Goal: Find contact information: Find contact information

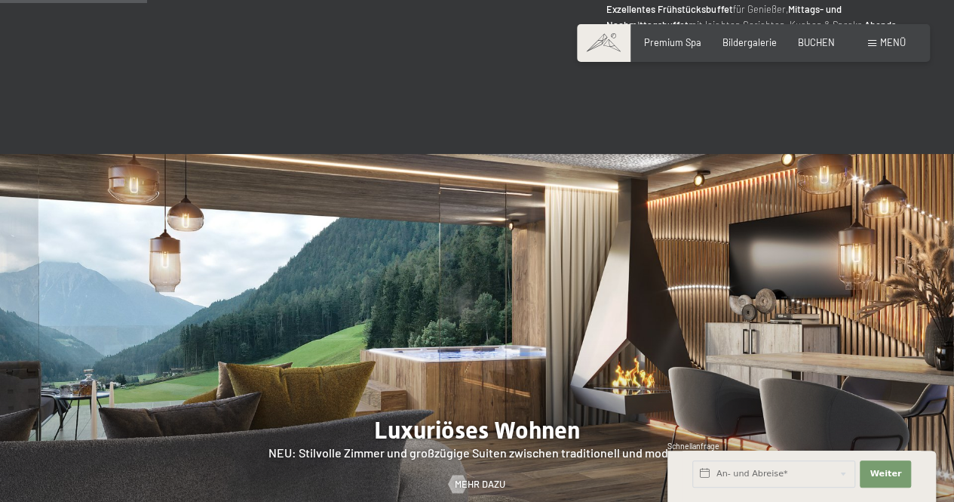
scroll to position [1147, 0]
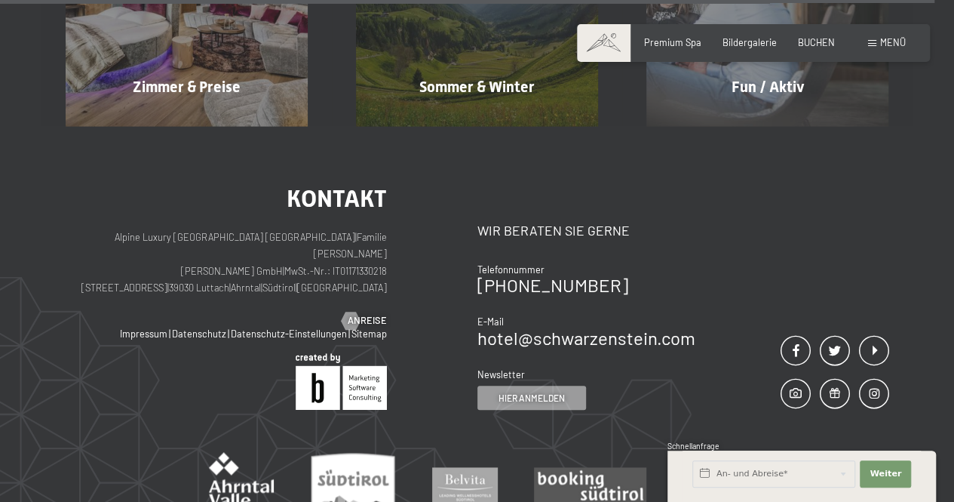
scroll to position [6343, 0]
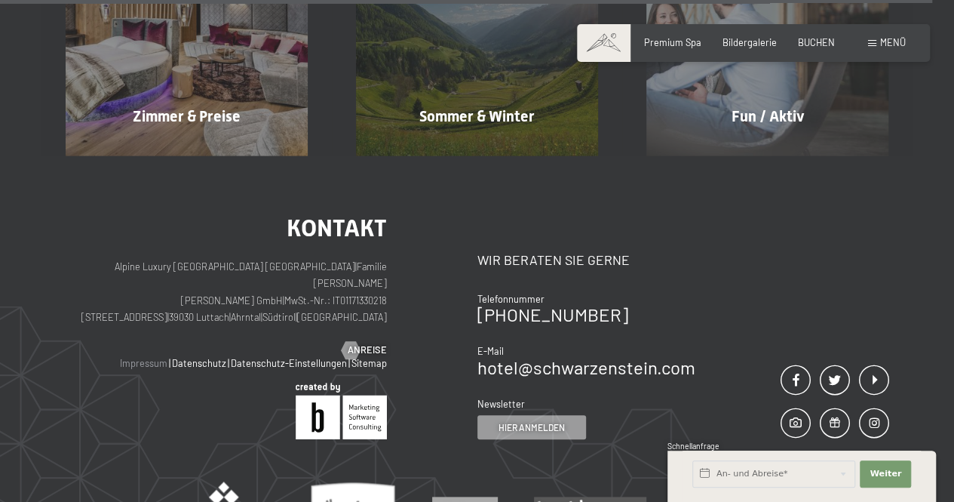
click at [153, 357] on link "Impressum" at bounding box center [144, 363] width 48 height 12
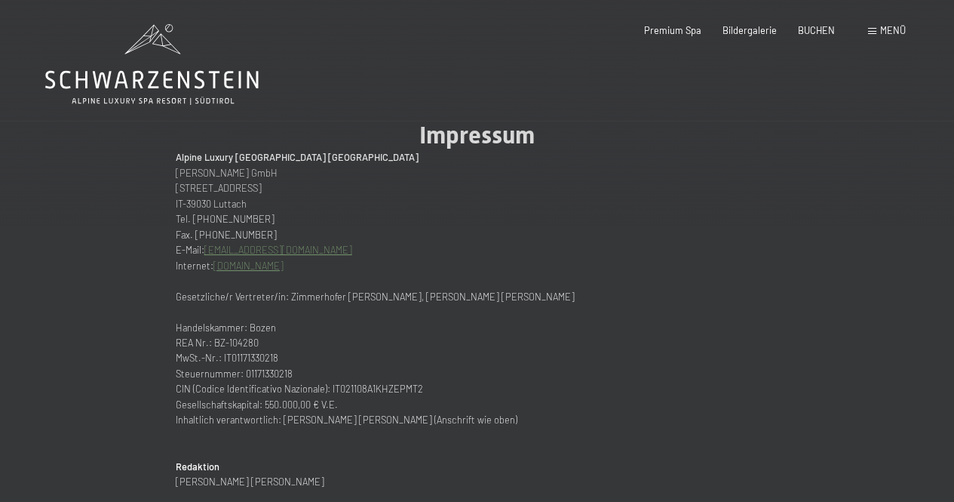
scroll to position [35, 0]
drag, startPoint x: 164, startPoint y: 155, endPoint x: 368, endPoint y: 170, distance: 204.2
type textarea "Alpine Luxury [GEOGRAPHIC_DATA] SCHWARZENSTEIN [PERSON_NAME] GmbH"
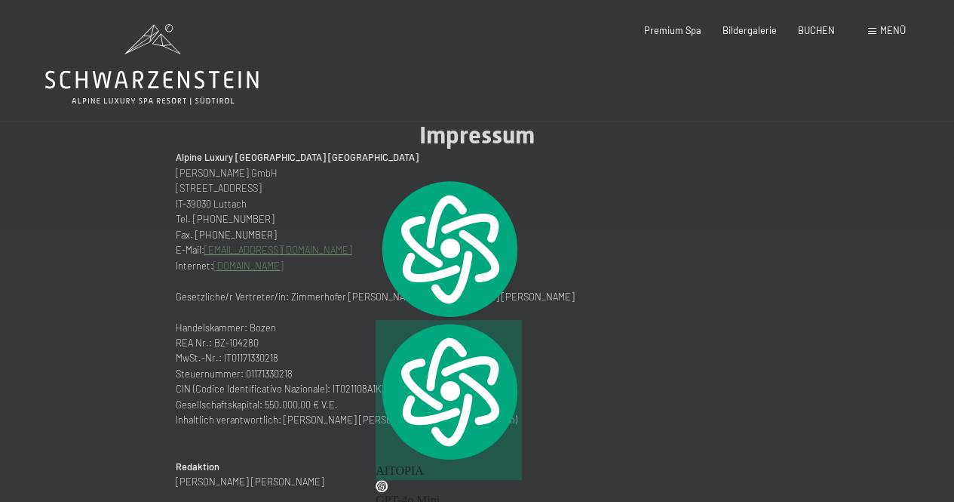
copy div "Alpine Luxury [GEOGRAPHIC_DATA] SCHWARZENSTEIN [PERSON_NAME] GmbH"
drag, startPoint x: 192, startPoint y: 234, endPoint x: 275, endPoint y: 229, distance: 82.4
click at [275, 229] on p "Fax. [PHONE_NUMBER]" at bounding box center [477, 234] width 603 height 15
copy p "[PHONE_NUMBER]"
